Goal: Information Seeking & Learning: Learn about a topic

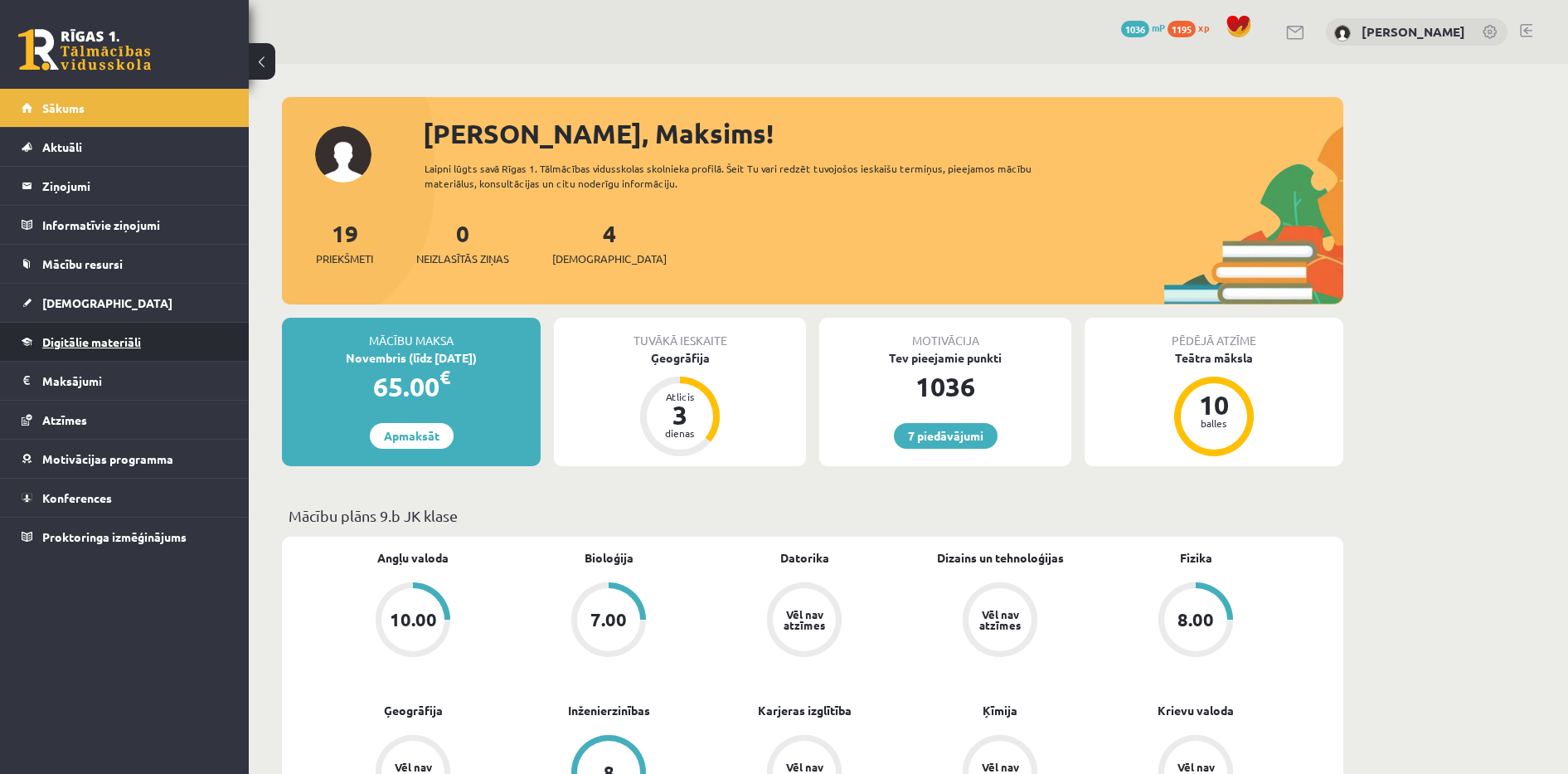
click at [100, 337] on span "Digitālie materiāli" at bounding box center [92, 341] width 99 height 15
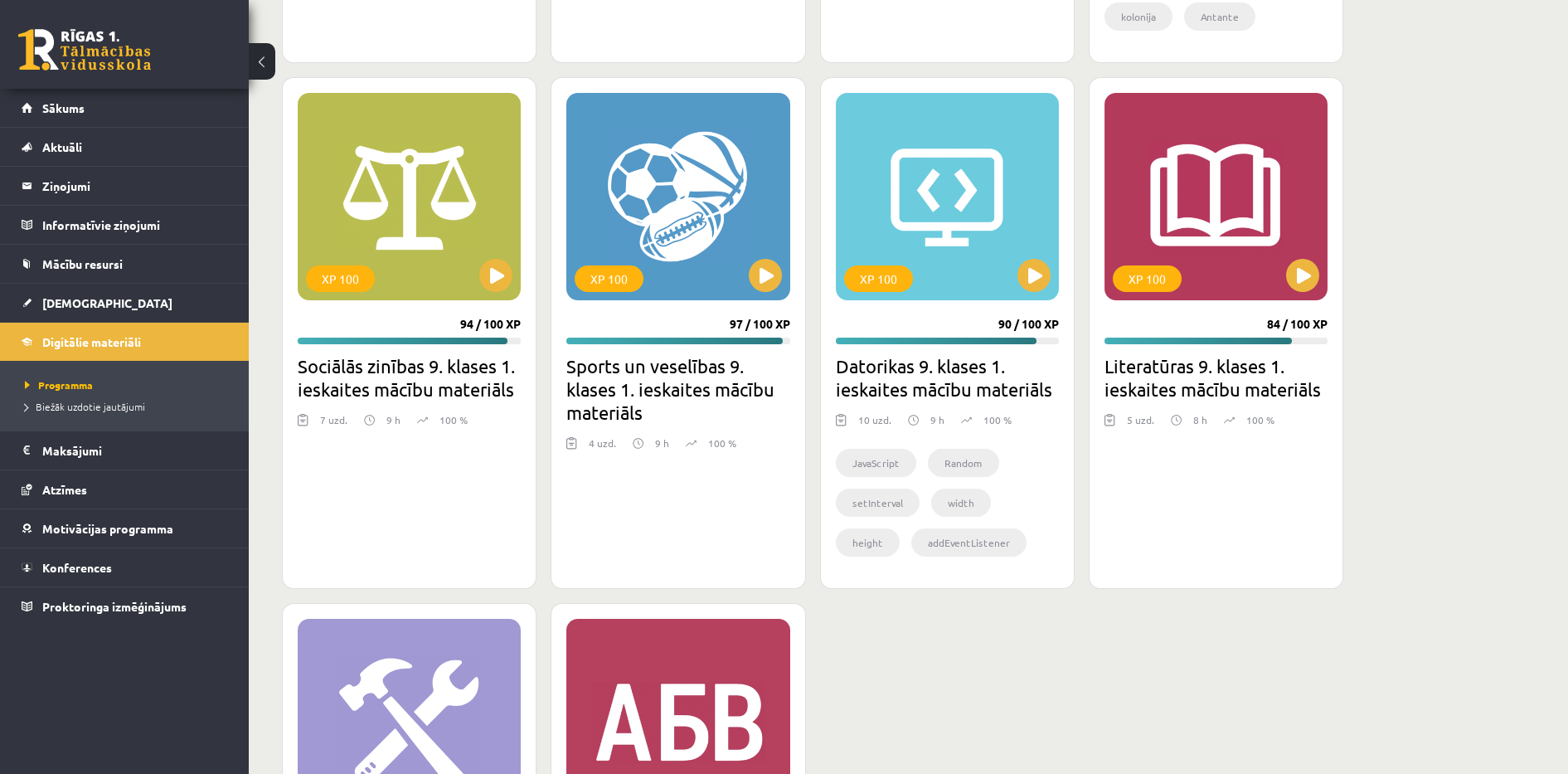
scroll to position [4522, 0]
click at [1038, 263] on button at bounding box center [1033, 274] width 33 height 33
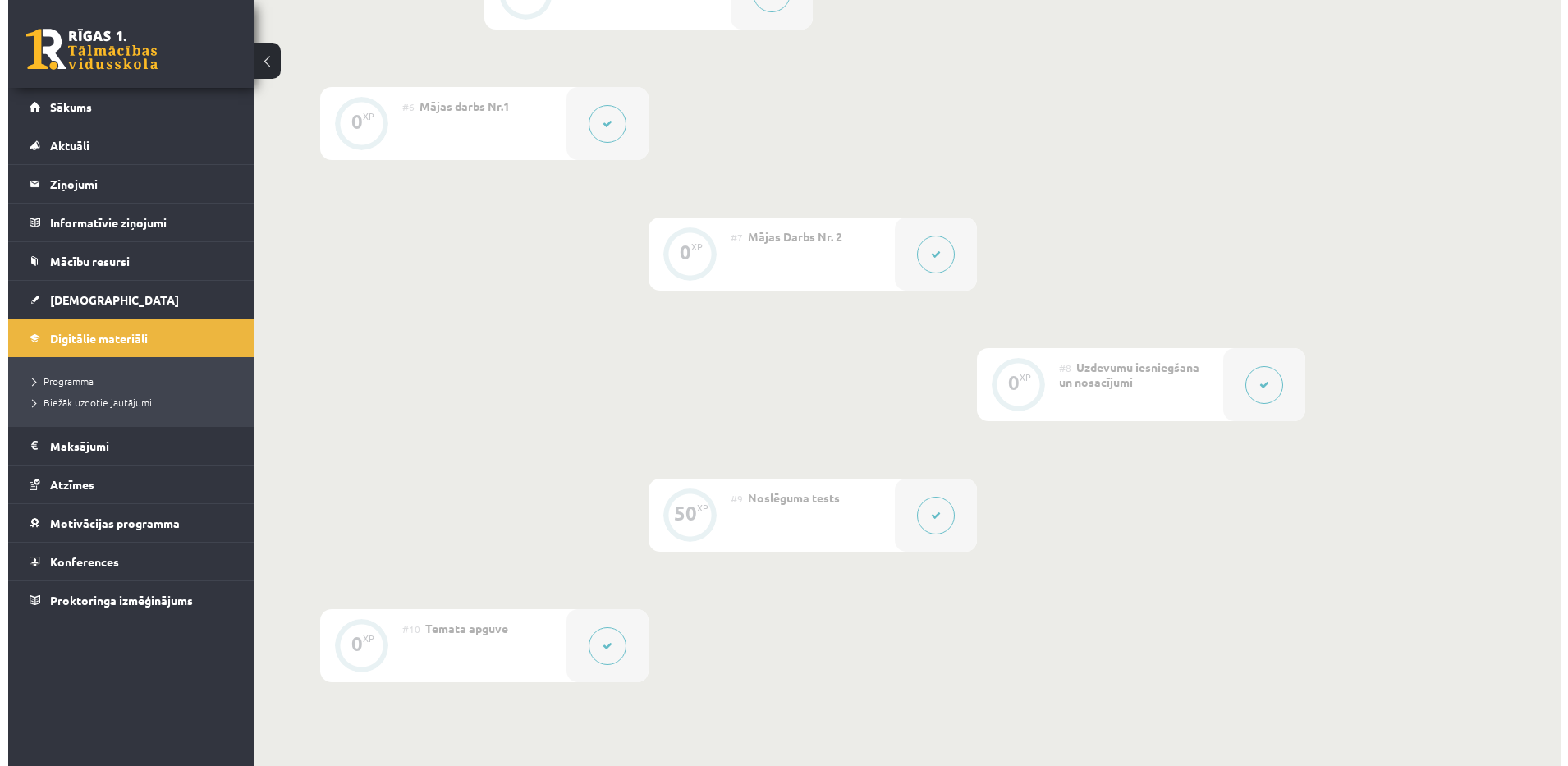
scroll to position [1025, 0]
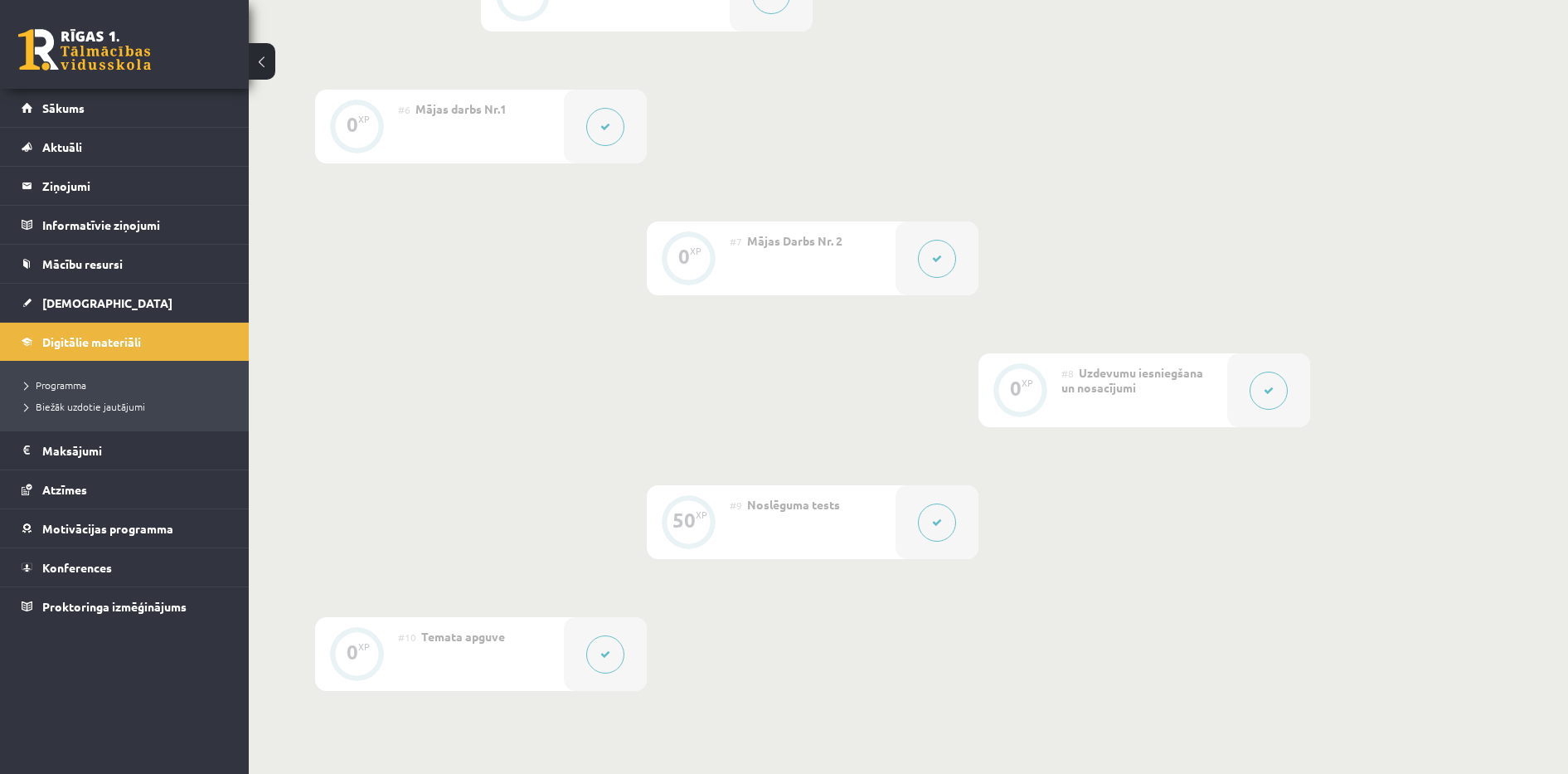
click at [1277, 388] on button at bounding box center [1268, 391] width 38 height 38
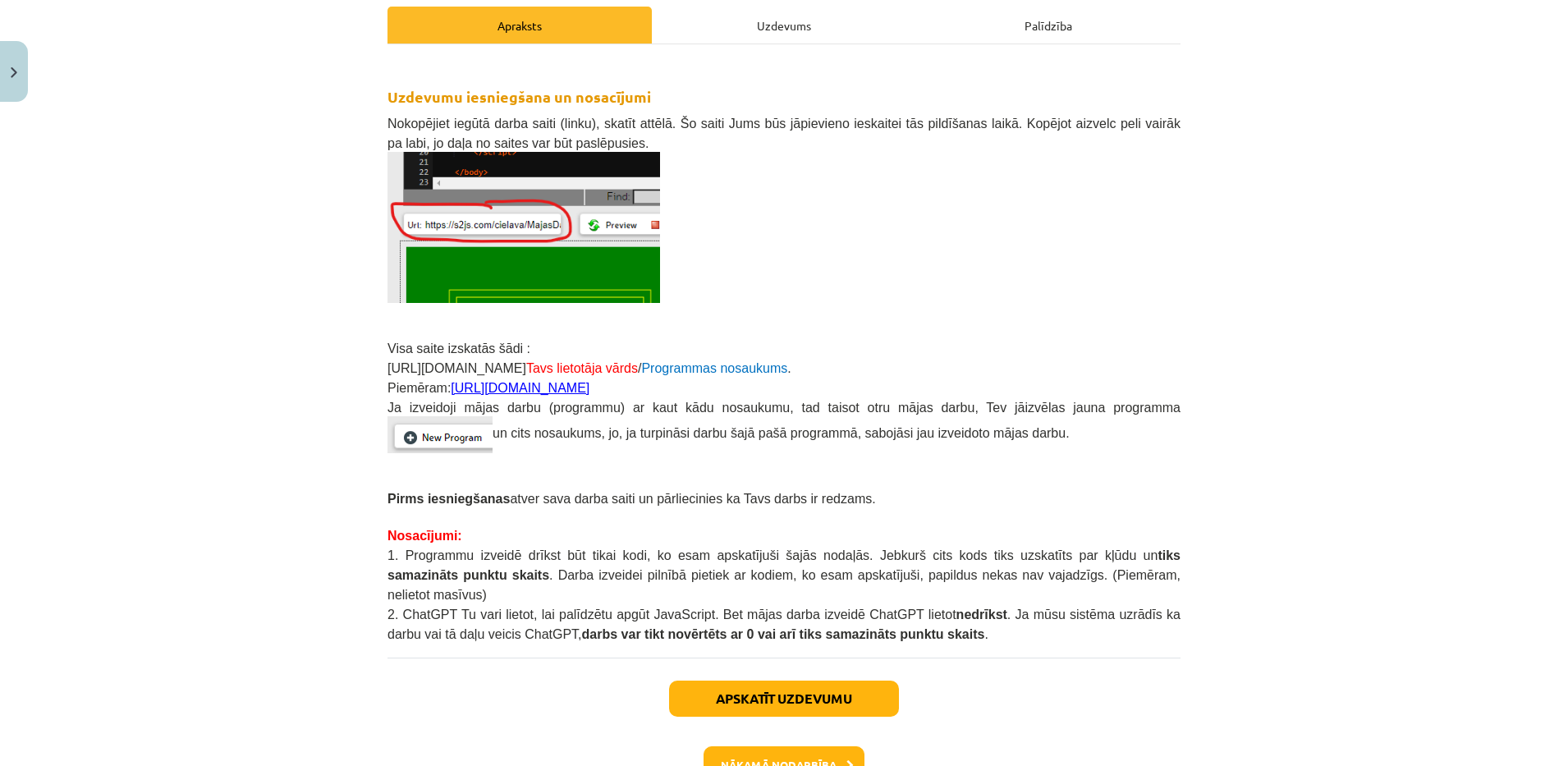
scroll to position [324, 0]
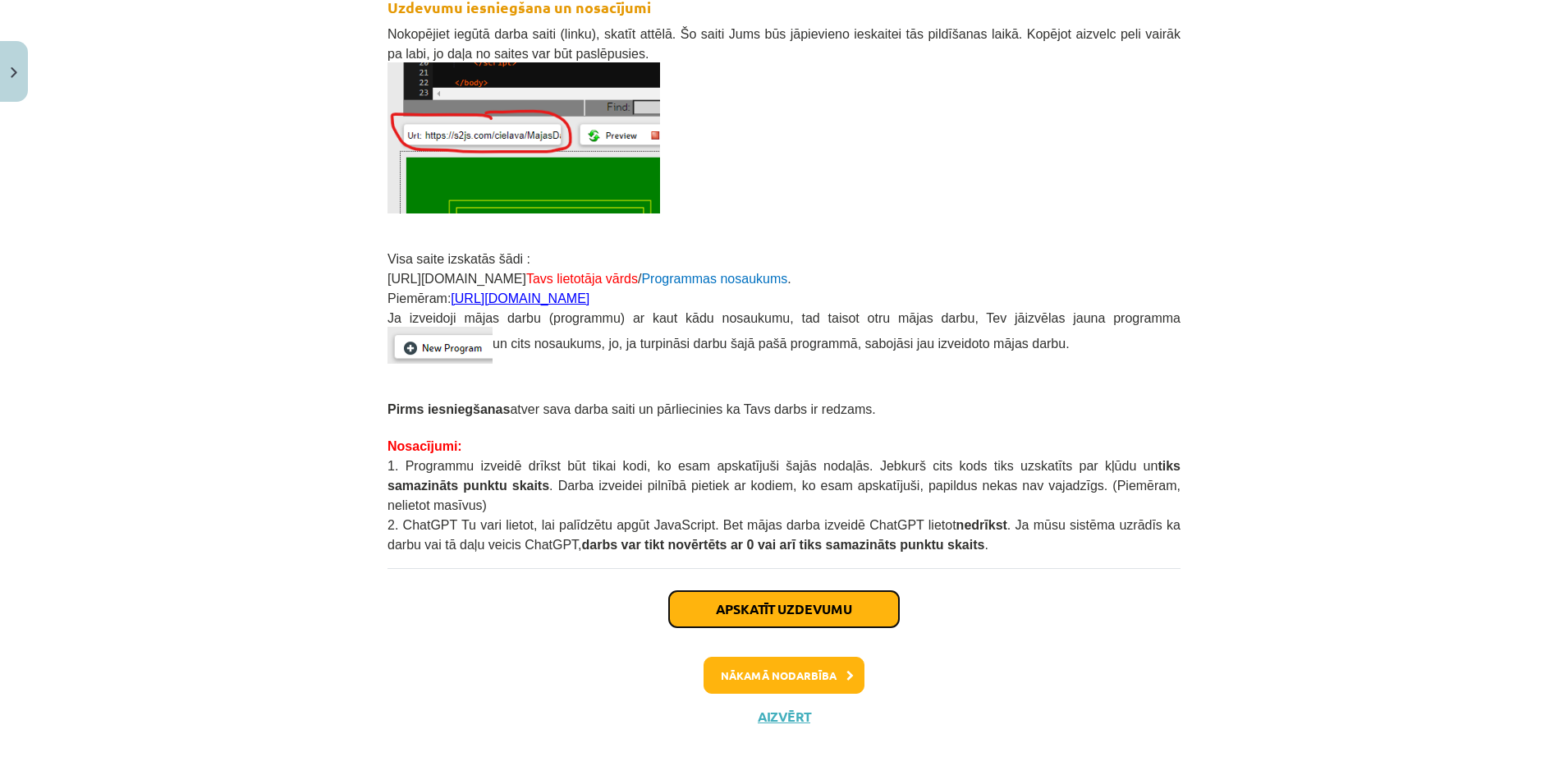
click at [755, 591] on button "Apskatīt uzdevumu" at bounding box center [784, 609] width 230 height 36
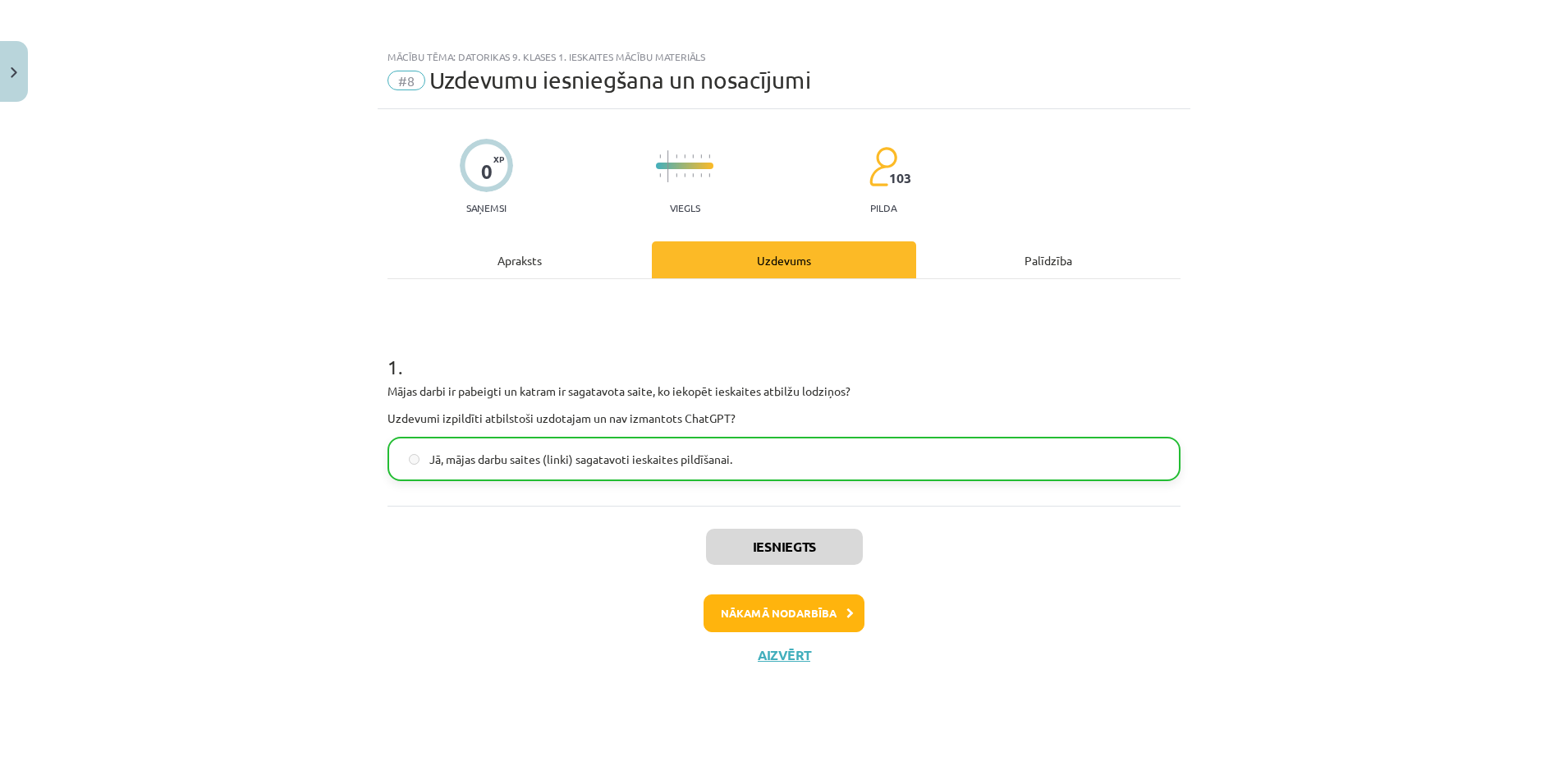
scroll to position [0, 0]
click at [754, 651] on button "Aizvērt" at bounding box center [784, 654] width 62 height 16
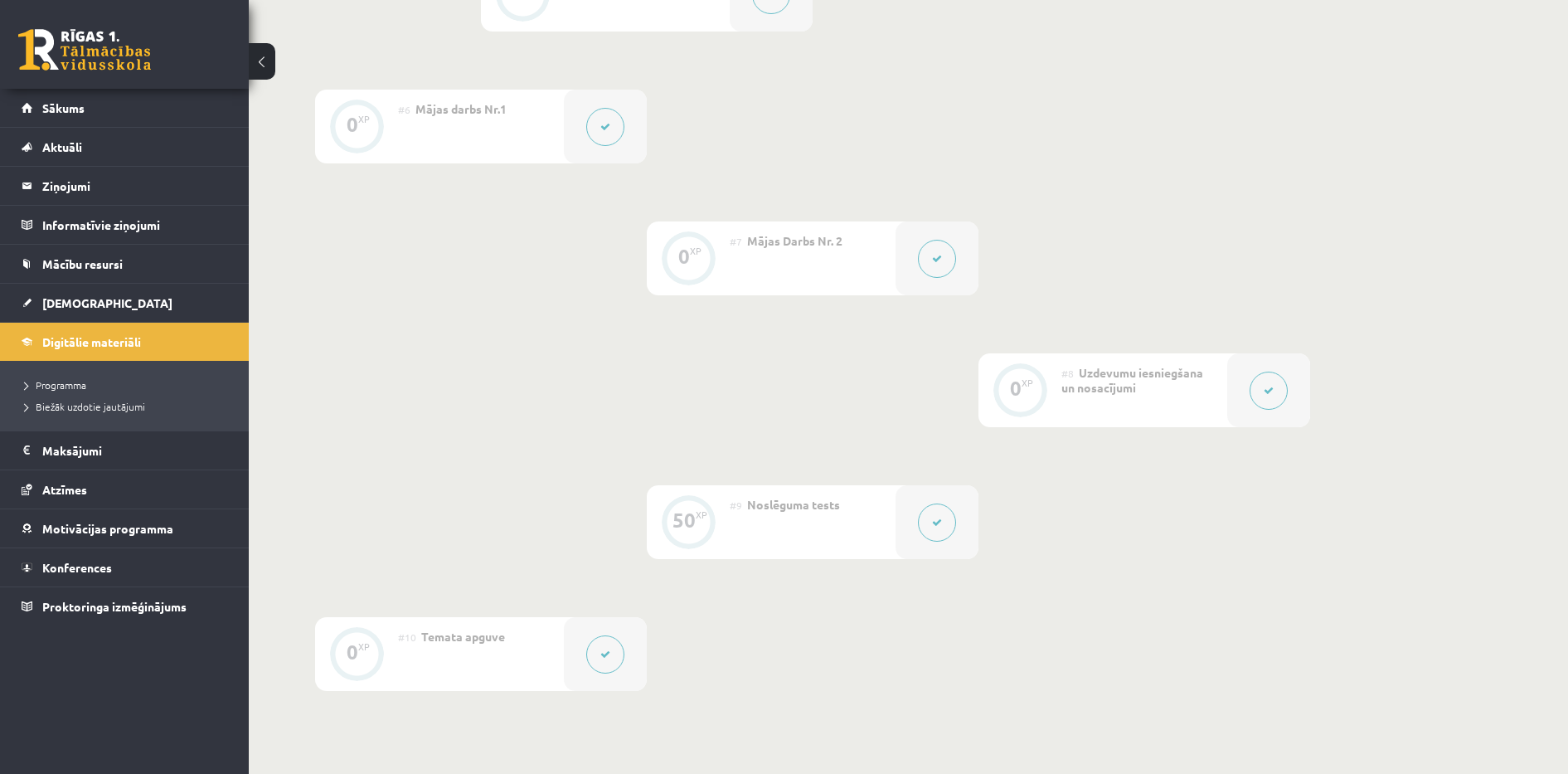
click at [606, 130] on icon at bounding box center [605, 127] width 9 height 9
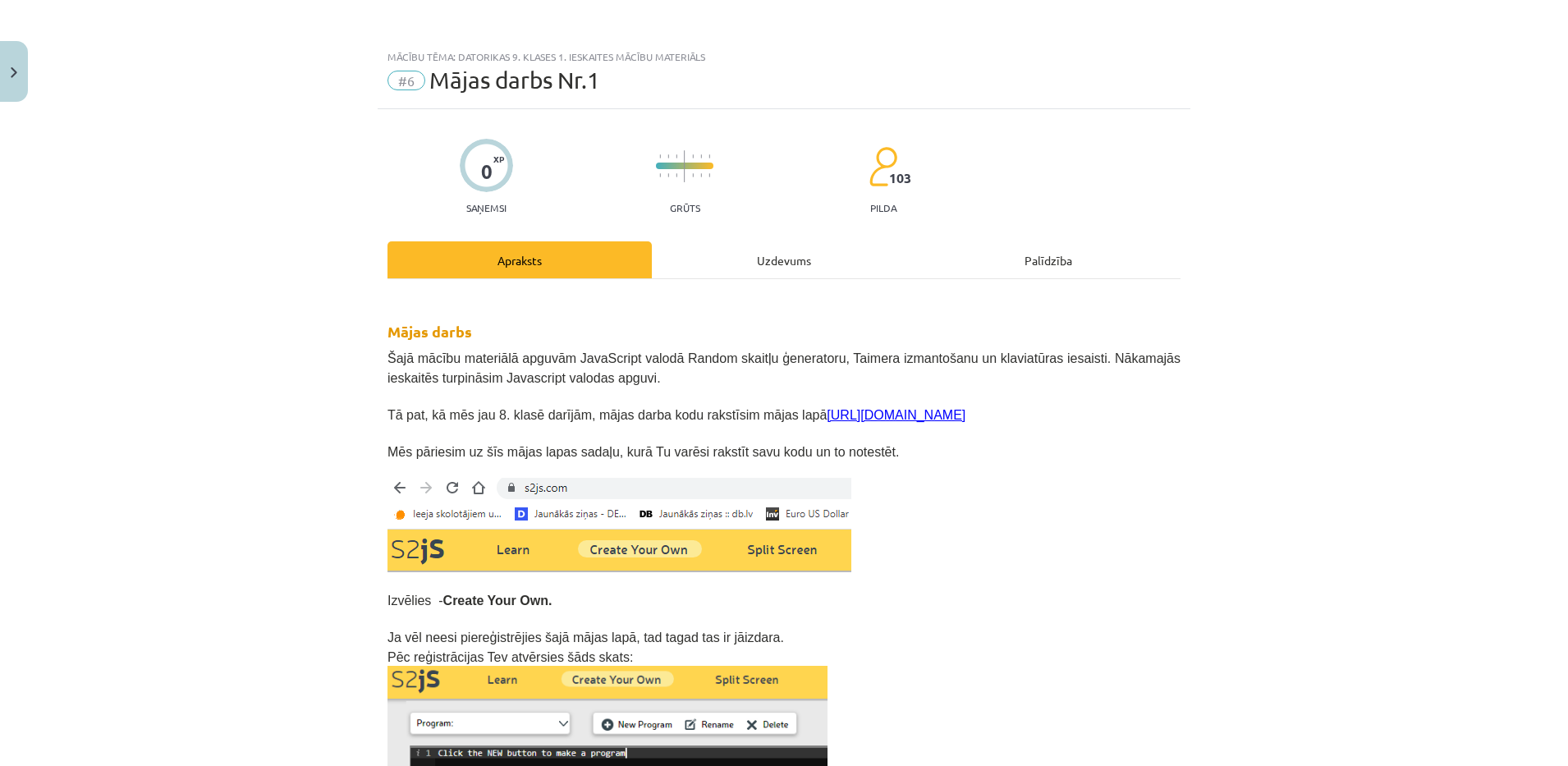
click at [1451, 364] on div "Mācību tēma: Datorikas 9. klases 1. ieskaites mācību materiāls #6 Mājas darbs N…" at bounding box center [784, 383] width 1568 height 766
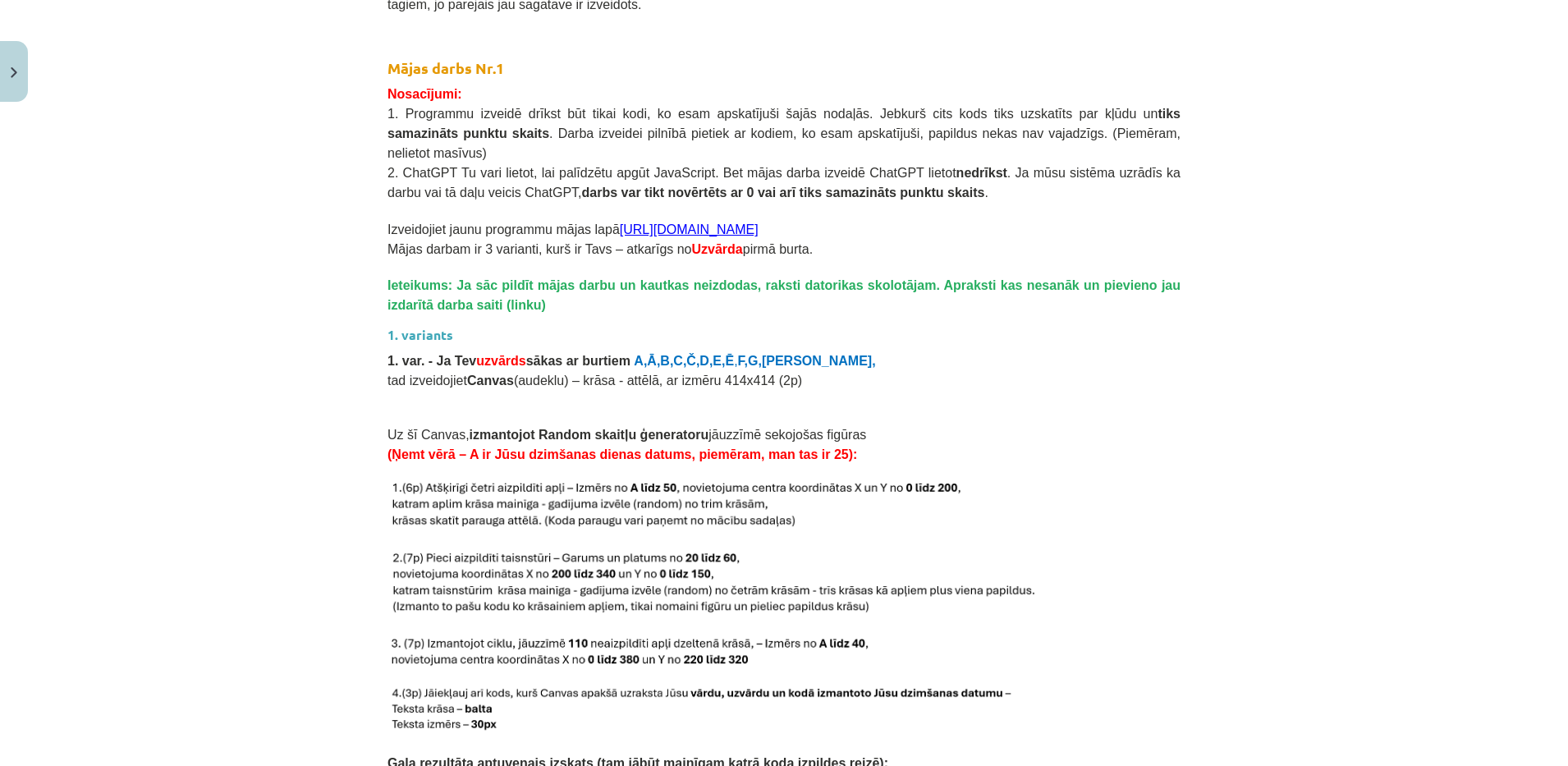
scroll to position [1430, 0]
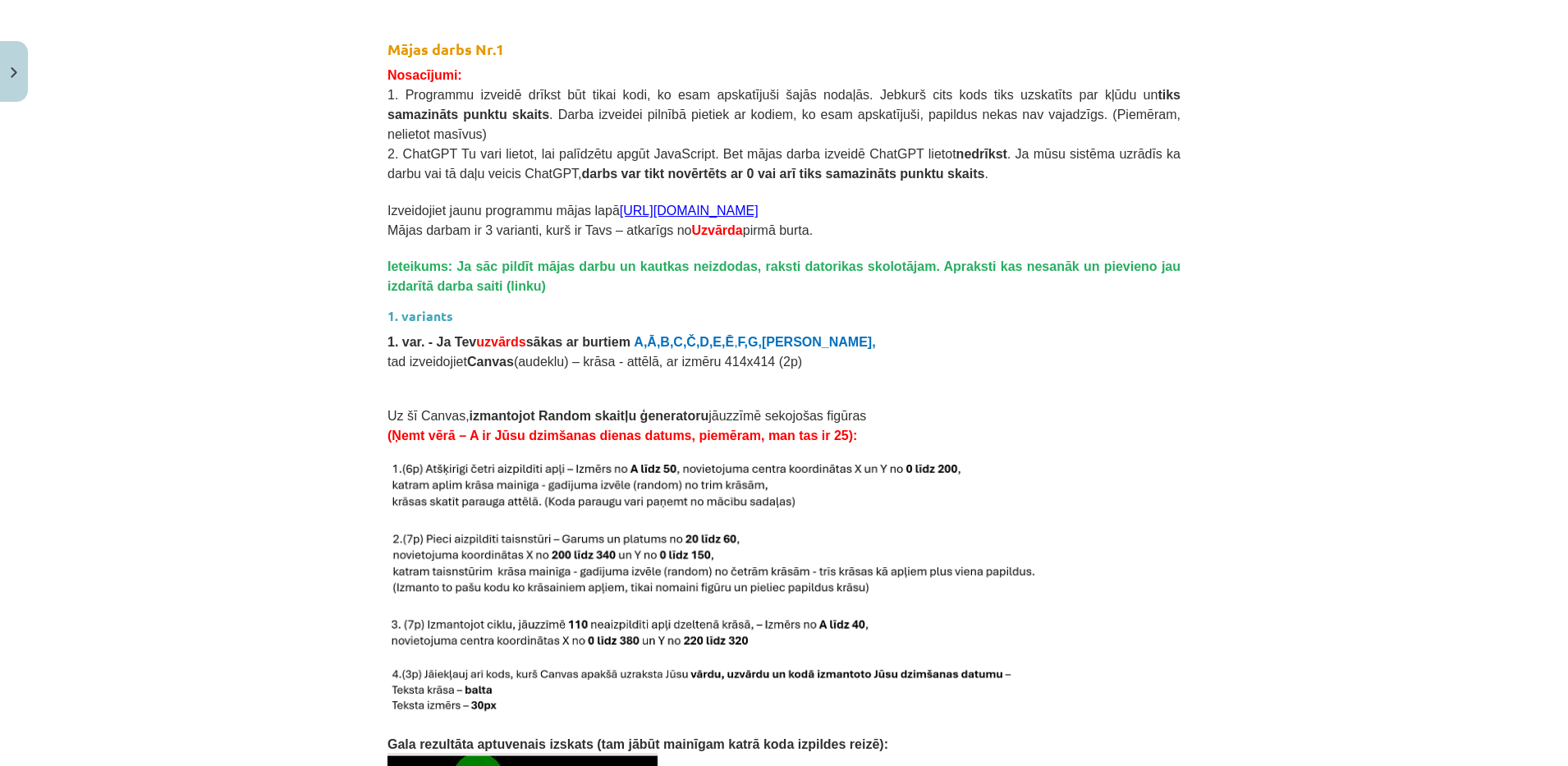
click at [1522, 374] on div "Mācību tēma: Datorikas 9. klases 1. ieskaites mācību materiāls #6 Mājas darbs N…" at bounding box center [784, 383] width 1568 height 766
click at [1418, 439] on div "Mācību tēma: Datorikas 9. klases 1. ieskaites mācību materiāls #6 Mājas darbs N…" at bounding box center [784, 383] width 1568 height 766
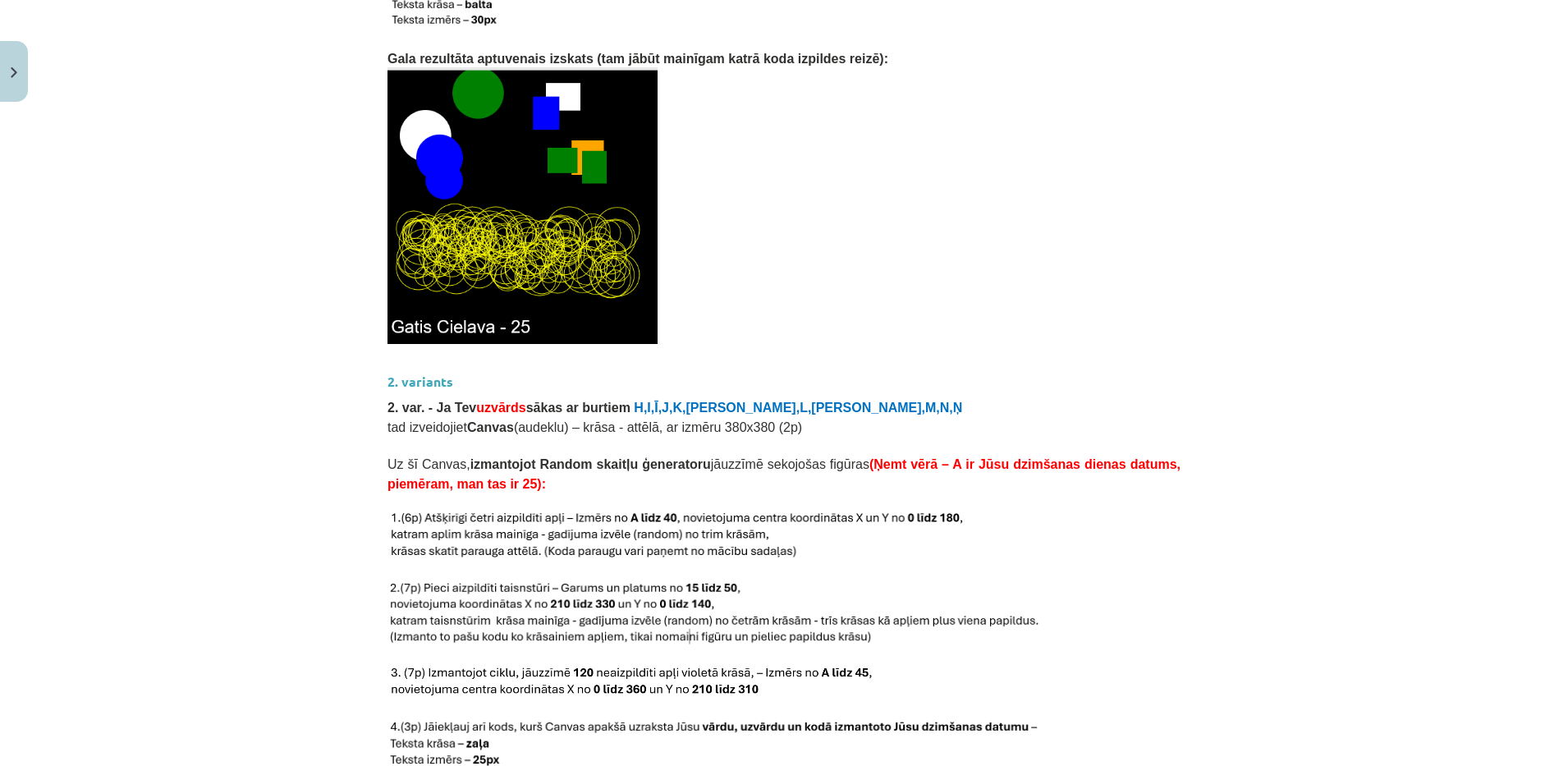
click at [891, 185] on p at bounding box center [784, 206] width 793 height 277
click at [1434, 462] on div "Mācību tēma: Datorikas 9. klases 1. ieskaites mācību materiāls #6 Mājas darbs N…" at bounding box center [784, 383] width 1568 height 766
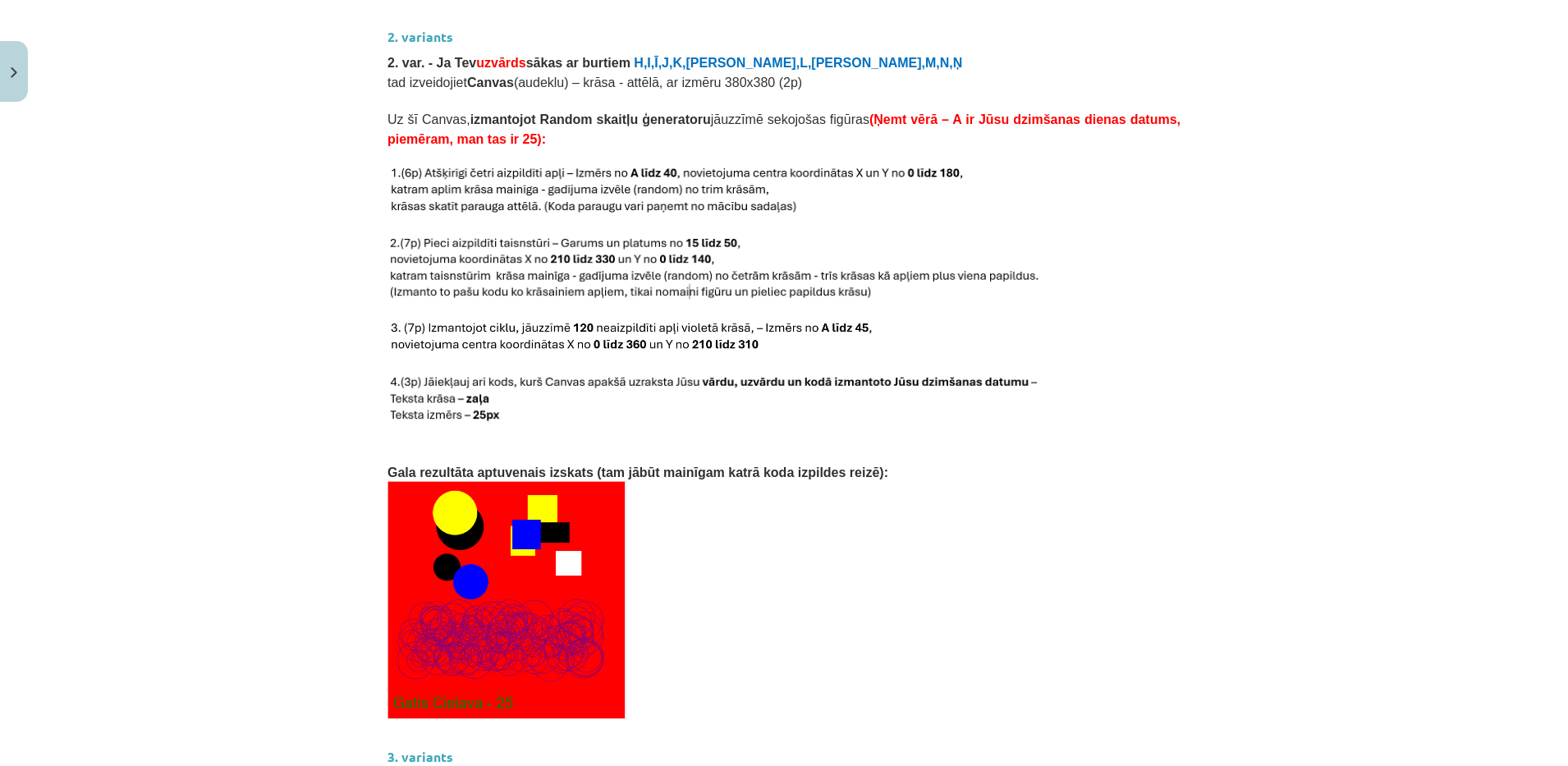
scroll to position [2459, 0]
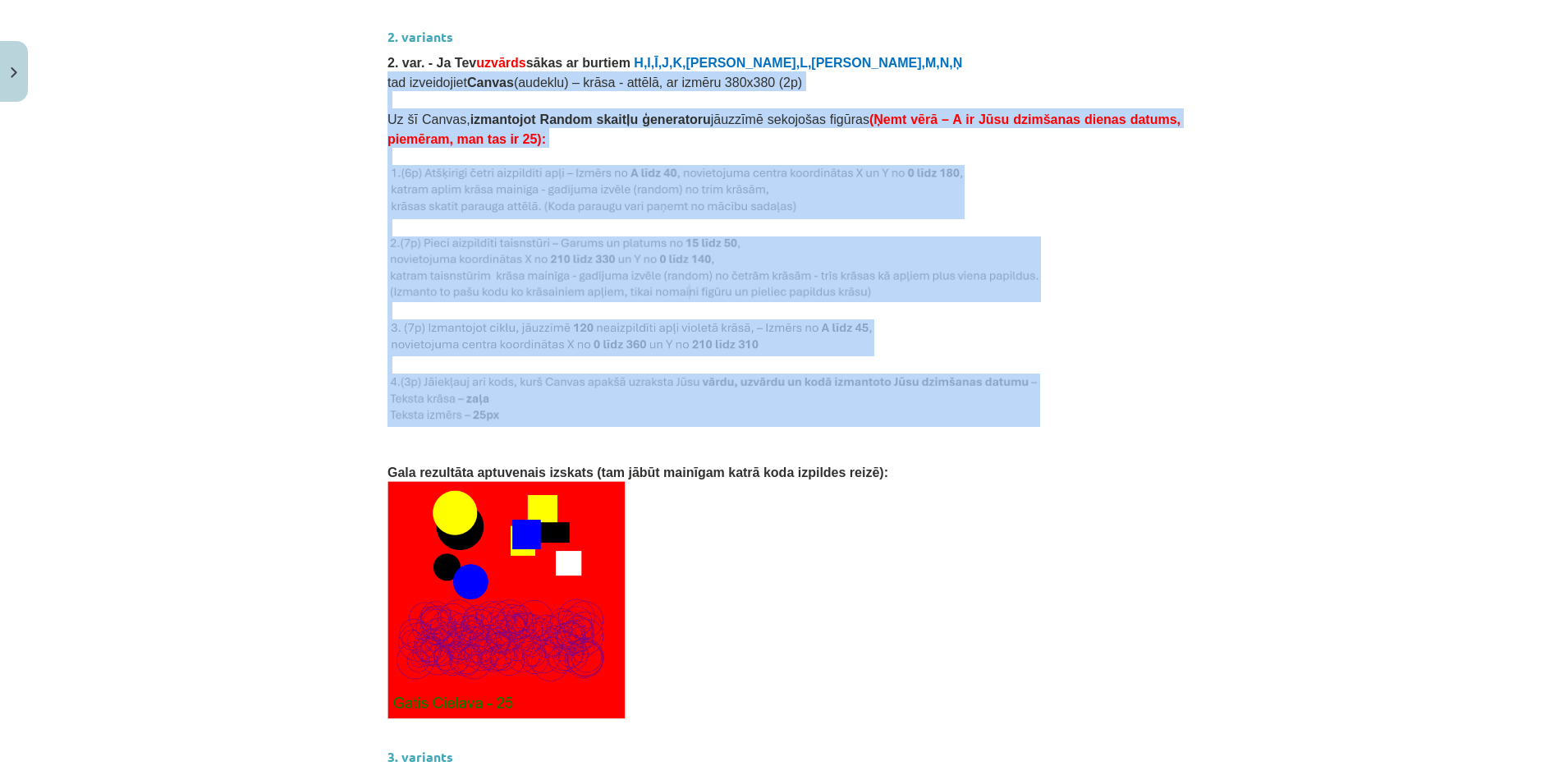
drag, startPoint x: 371, startPoint y: 53, endPoint x: 736, endPoint y: 375, distance: 486.7
copy div "tad izveidojiet Canvas (audeklu) – krāsa - attēlā, ar izmēru 380x380 (2p) Uz šī…"
click at [331, 225] on div "Mācību tēma: Datorikas 9. klases 1. ieskaites mācību materiāls #6 Mājas darbs N…" at bounding box center [784, 383] width 1568 height 766
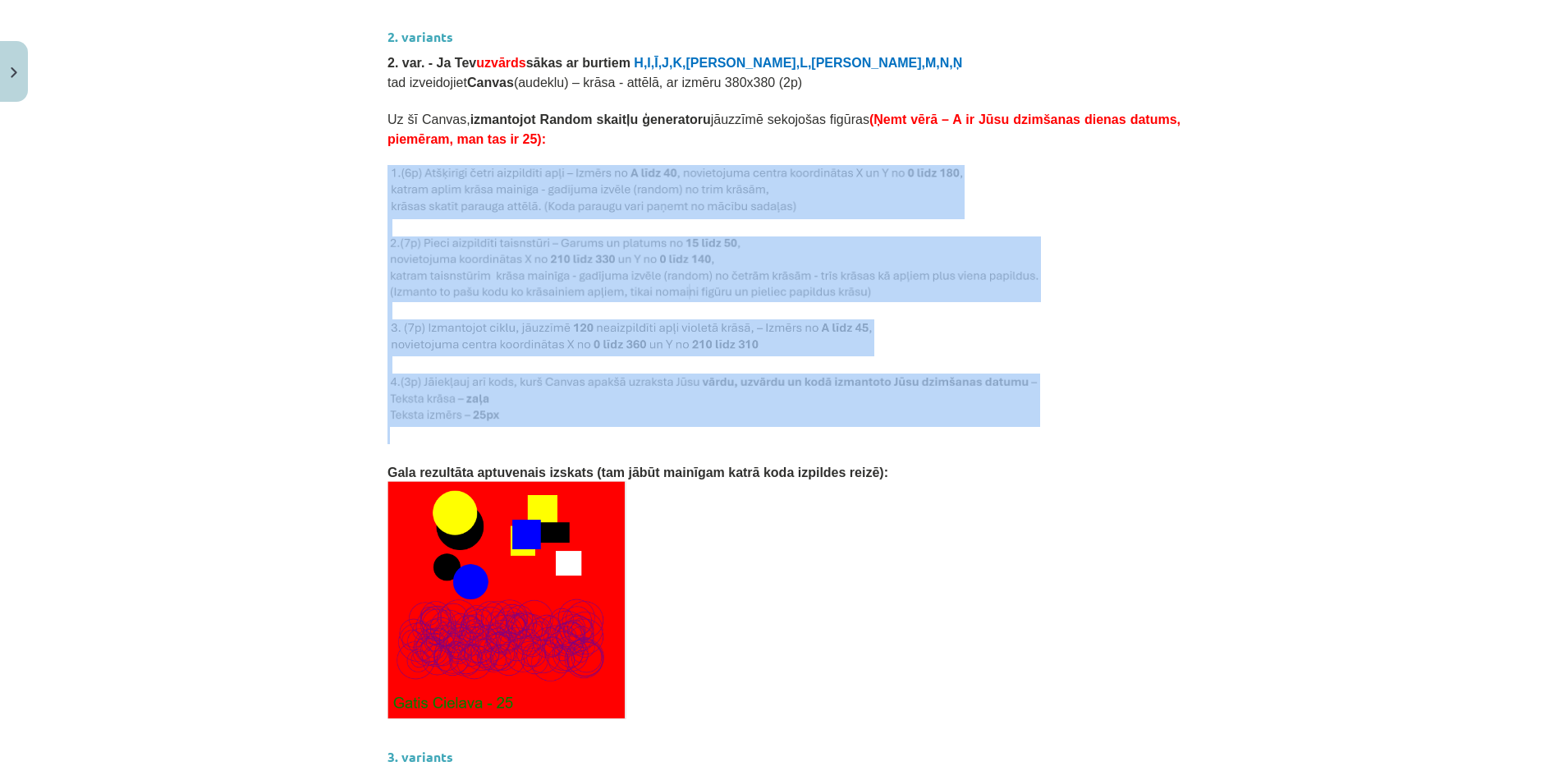
drag, startPoint x: 376, startPoint y: 147, endPoint x: 553, endPoint y: 406, distance: 313.7
click at [288, 405] on div "Mācību tēma: Datorikas 9. klases 1. ieskaites mācību materiāls #6 Mājas darbs N…" at bounding box center [784, 383] width 1568 height 766
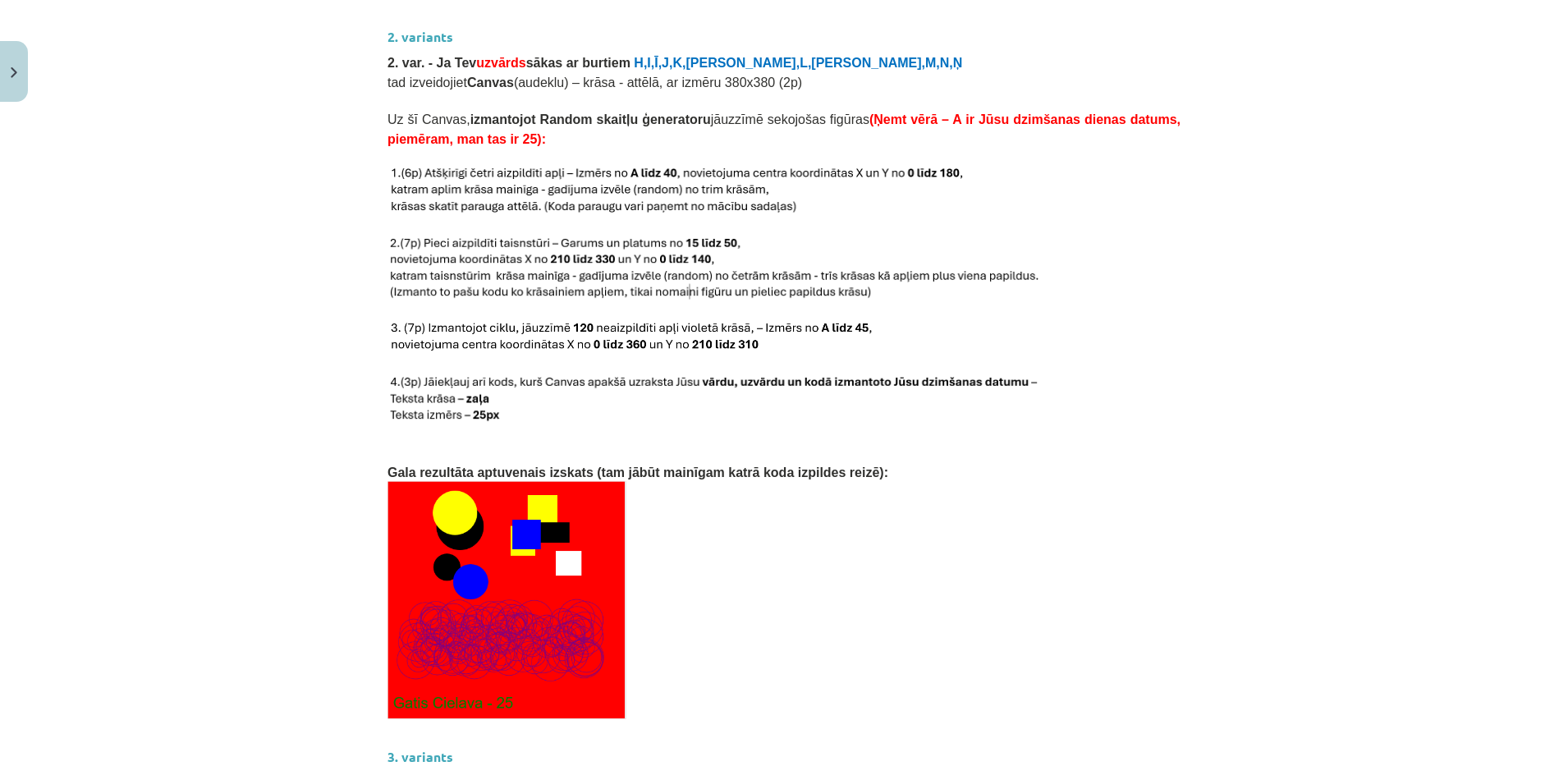
click at [365, 89] on div "Mācību tēma: Datorikas 9. klases 1. ieskaites mācību materiāls #6 Mājas darbs N…" at bounding box center [784, 383] width 1568 height 766
drag, startPoint x: 365, startPoint y: 89, endPoint x: 230, endPoint y: 271, distance: 226.6
click at [230, 271] on div "Mācību tēma: Datorikas 9. klases 1. ieskaites mācību materiāls #6 Mājas darbs N…" at bounding box center [784, 383] width 1568 height 766
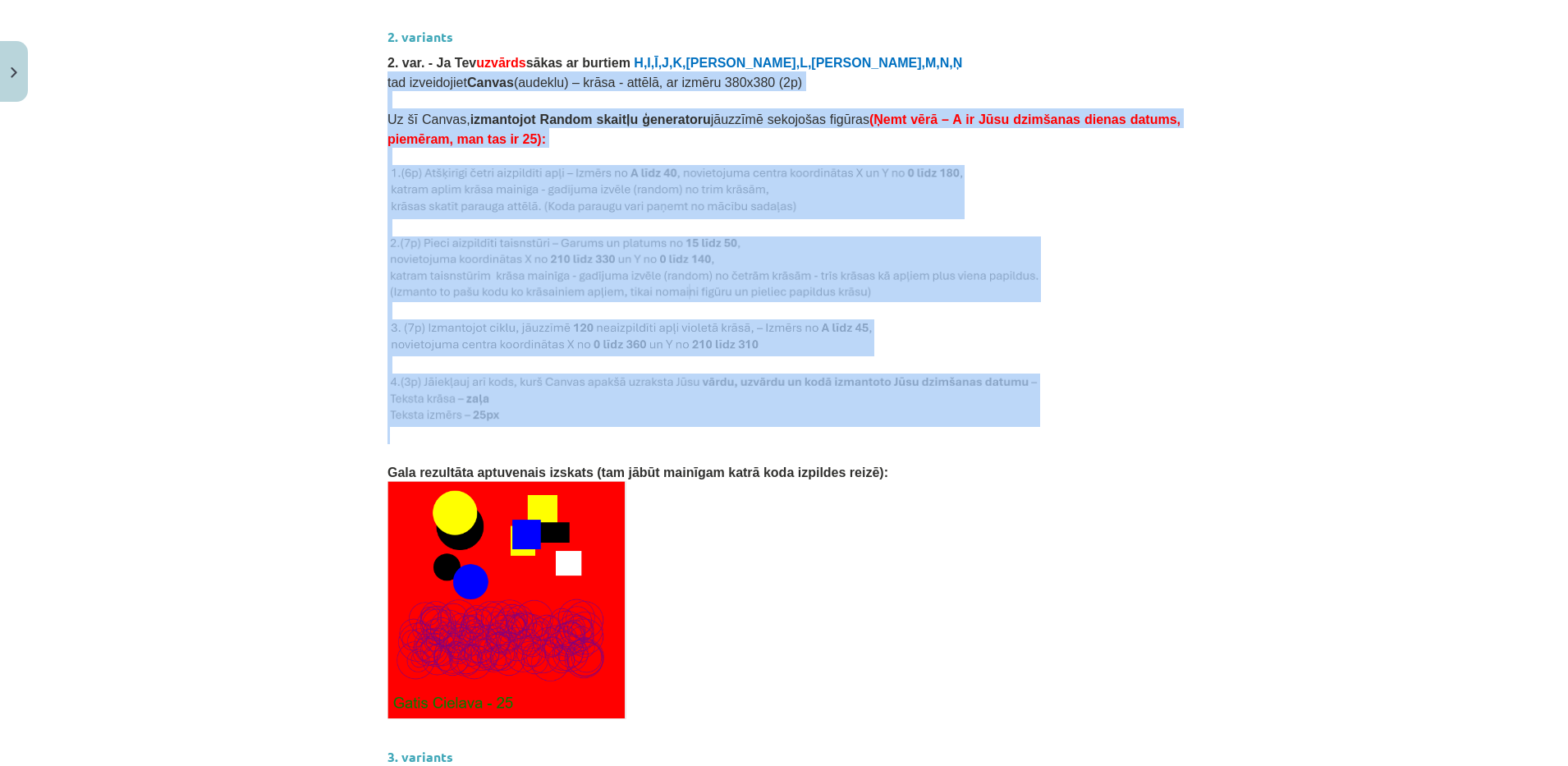
drag, startPoint x: 379, startPoint y: 57, endPoint x: 496, endPoint y: 412, distance: 373.8
copy div "tad izveidojiet Canvas (audeklu) – krāsa - attēlā, ar izmēru 380x380 (2p) Uz šī…"
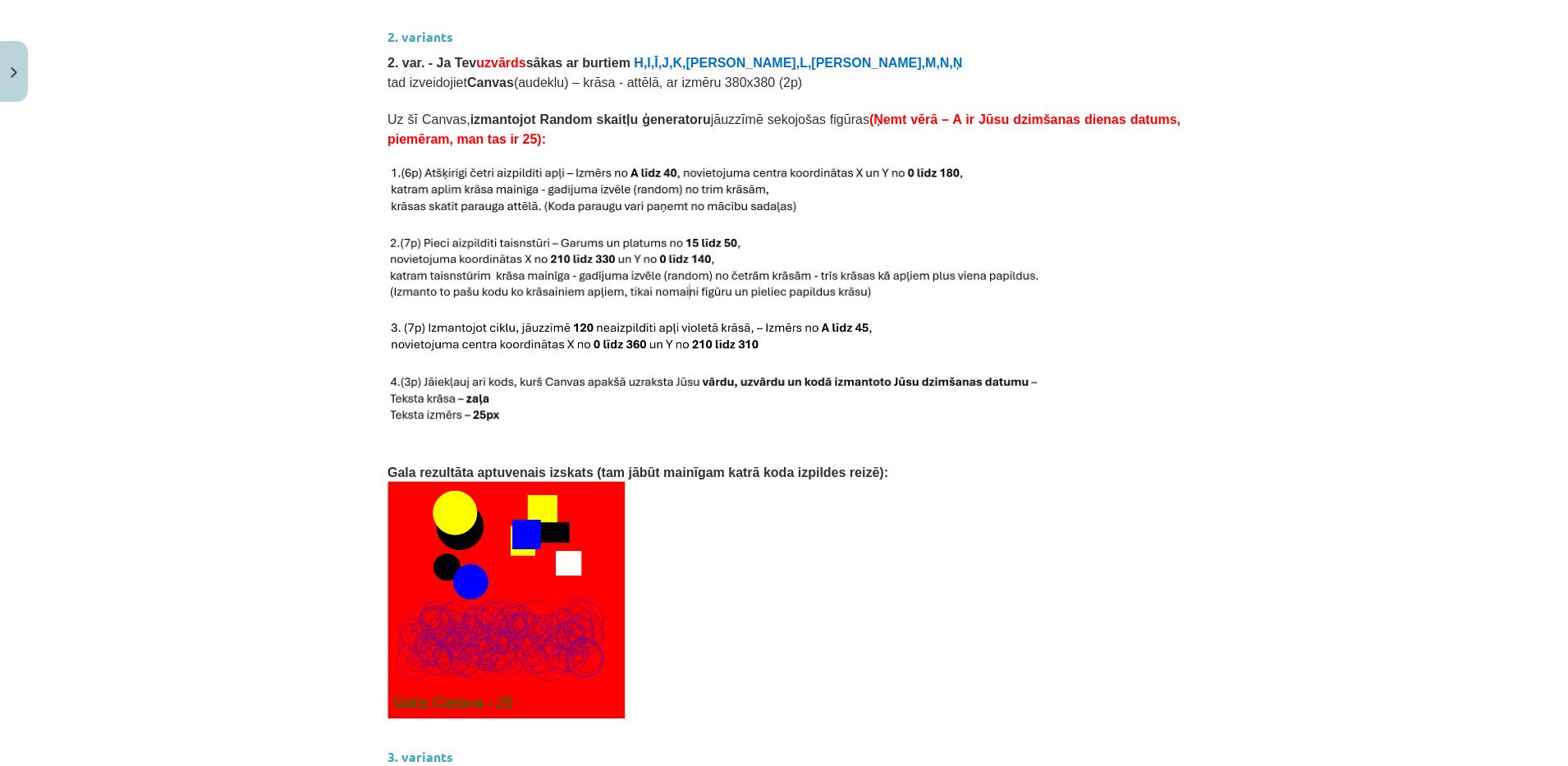
click at [777, 562] on p at bounding box center [784, 601] width 793 height 238
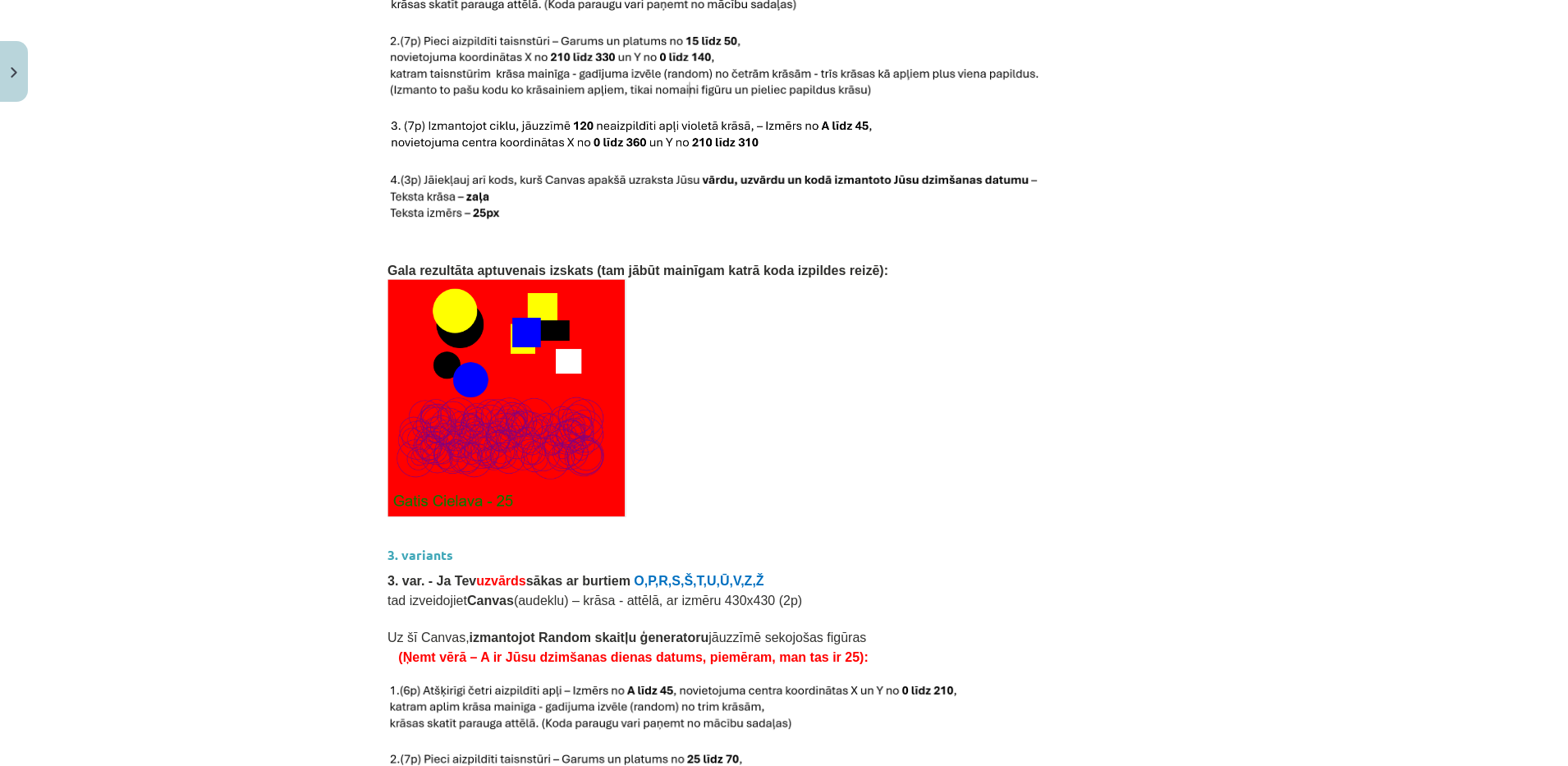
scroll to position [2671, 0]
